Goal: Find specific page/section: Find specific page/section

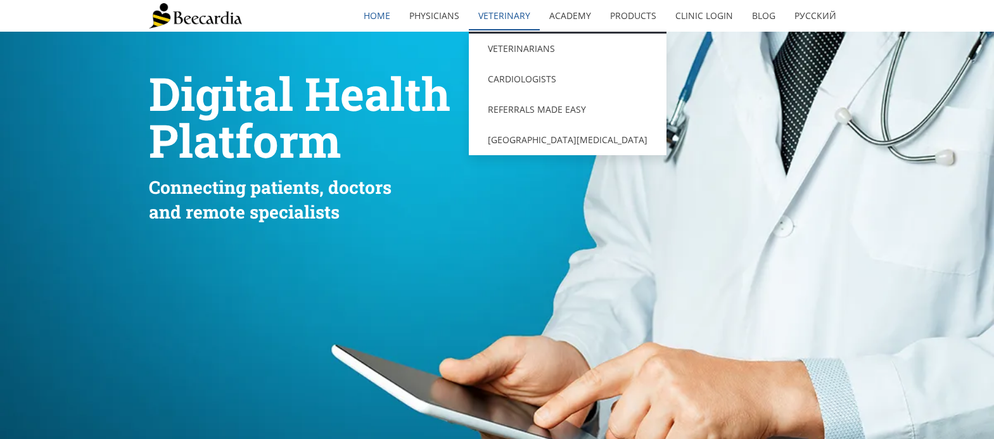
click at [522, 19] on link "Veterinary" at bounding box center [504, 15] width 71 height 29
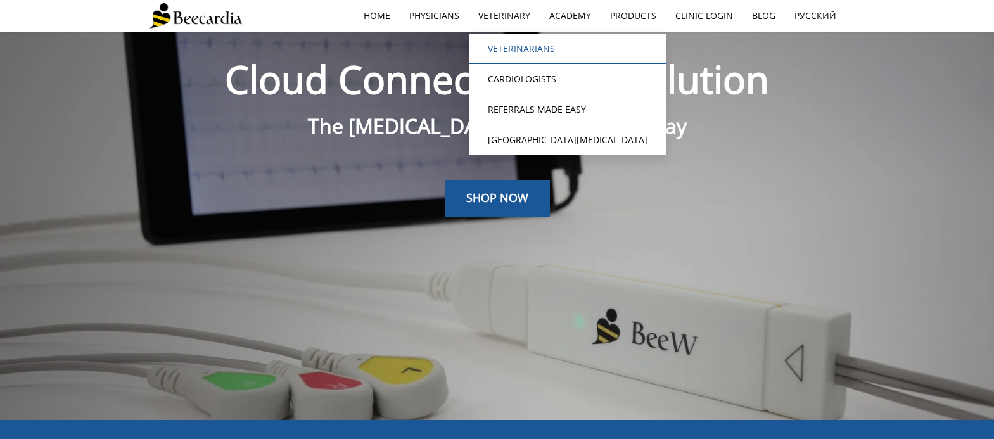
scroll to position [32, 0]
click at [520, 49] on link "Veterinarians" at bounding box center [568, 49] width 198 height 30
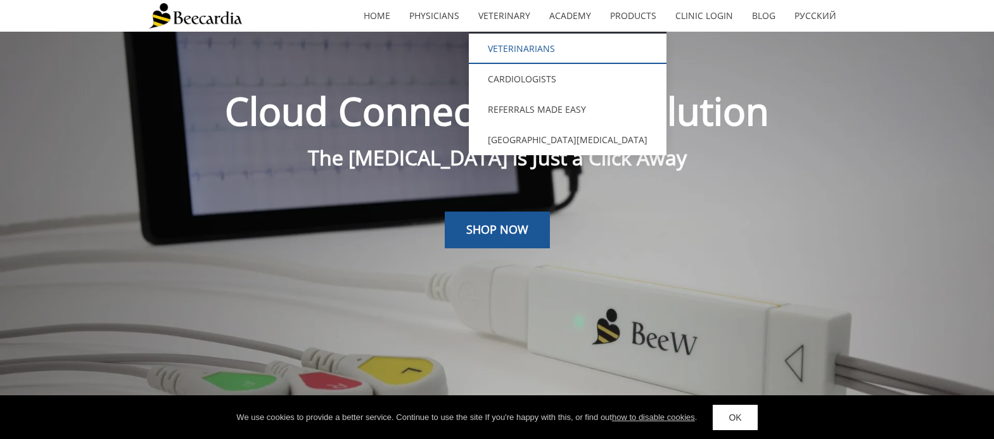
click at [509, 46] on link "Veterinarians" at bounding box center [568, 49] width 198 height 30
